Goal: Navigation & Orientation: Find specific page/section

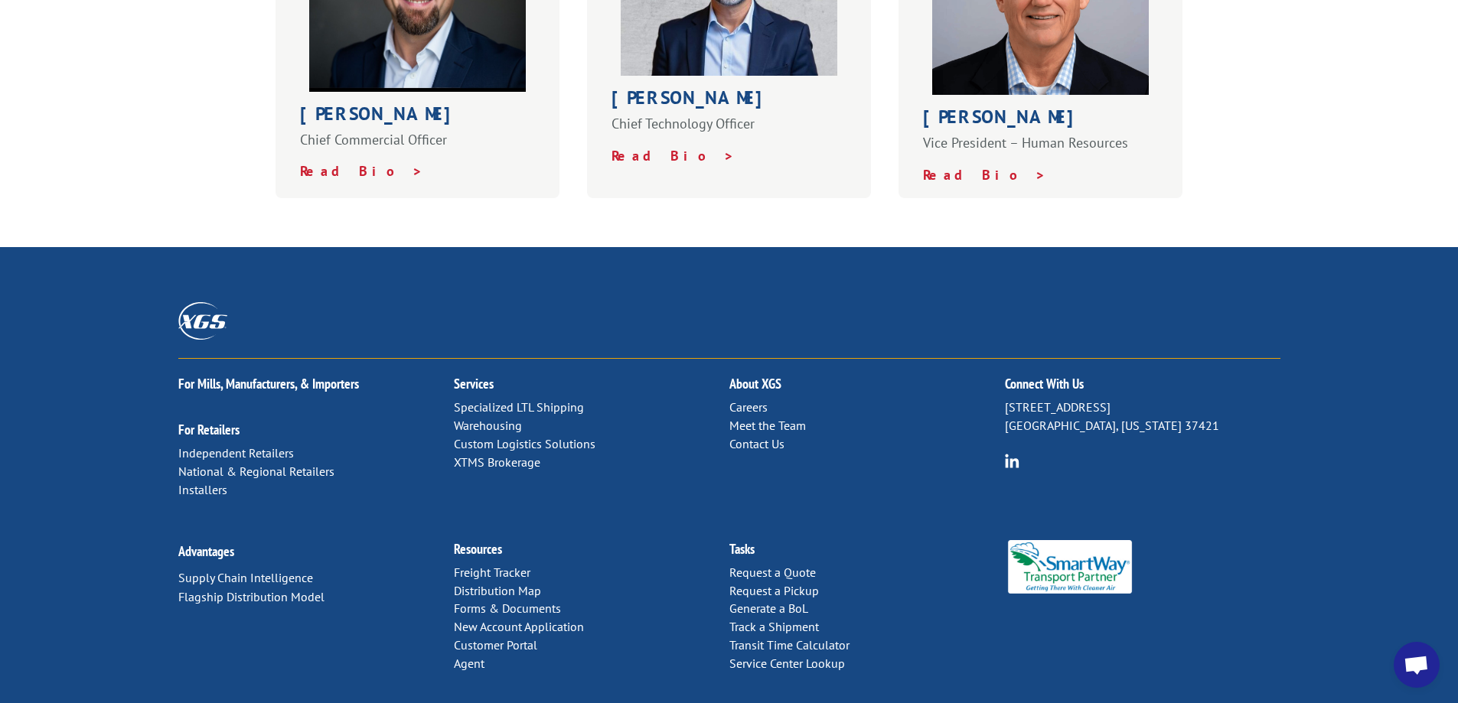
scroll to position [1065, 0]
